Goal: Find specific page/section: Find specific page/section

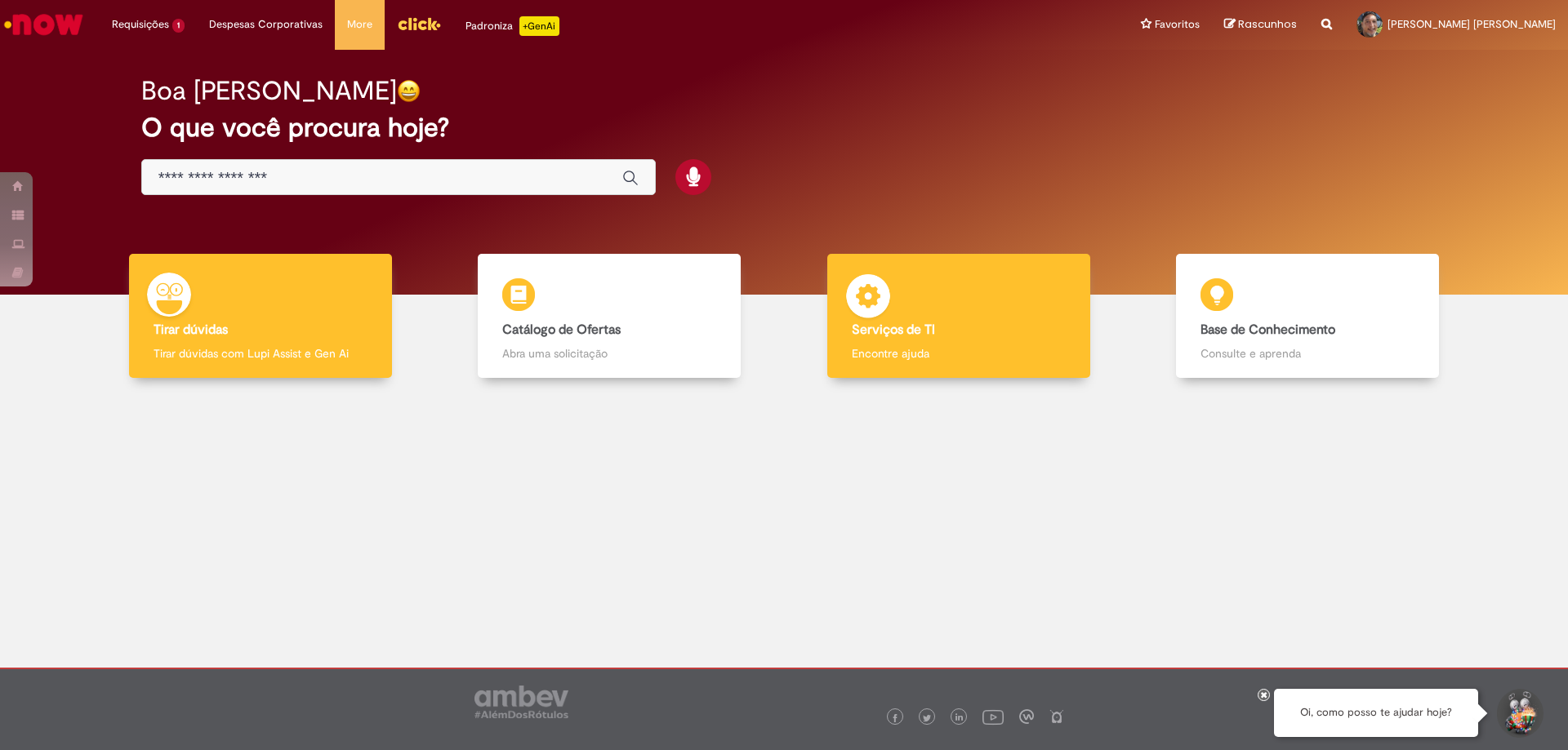
click at [873, 331] on b "Serviços de TI" at bounding box center [894, 330] width 83 height 17
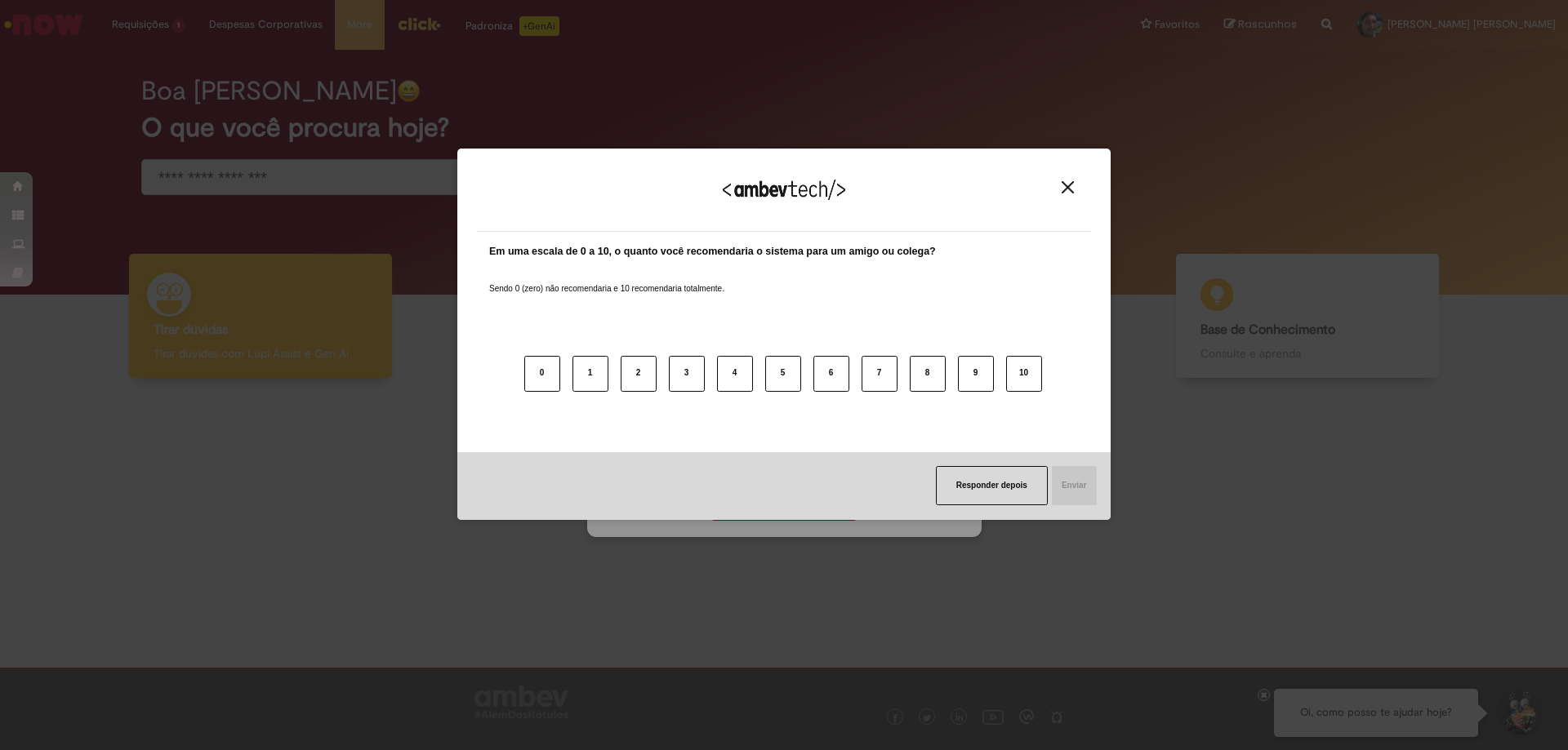
click at [1062, 201] on div "Agradecemos seu feedback!" at bounding box center [784, 199] width 614 height 64
click at [1068, 175] on div "Agradecemos seu feedback!" at bounding box center [784, 199] width 614 height 64
click at [1064, 191] on img "Close" at bounding box center [1067, 188] width 12 height 12
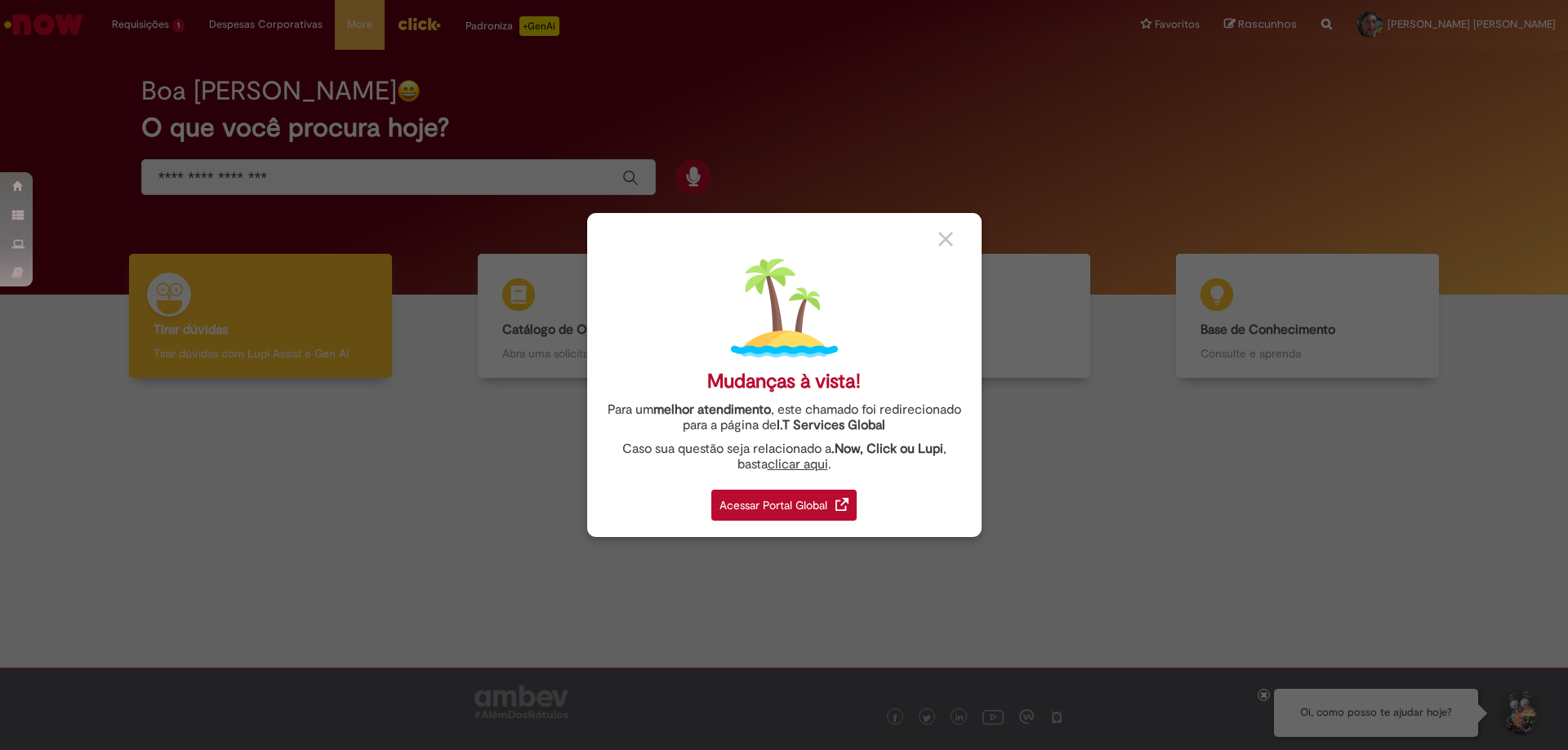
click at [811, 517] on div "Acessar Portal Global" at bounding box center [784, 504] width 145 height 31
